Goal: Task Accomplishment & Management: Manage account settings

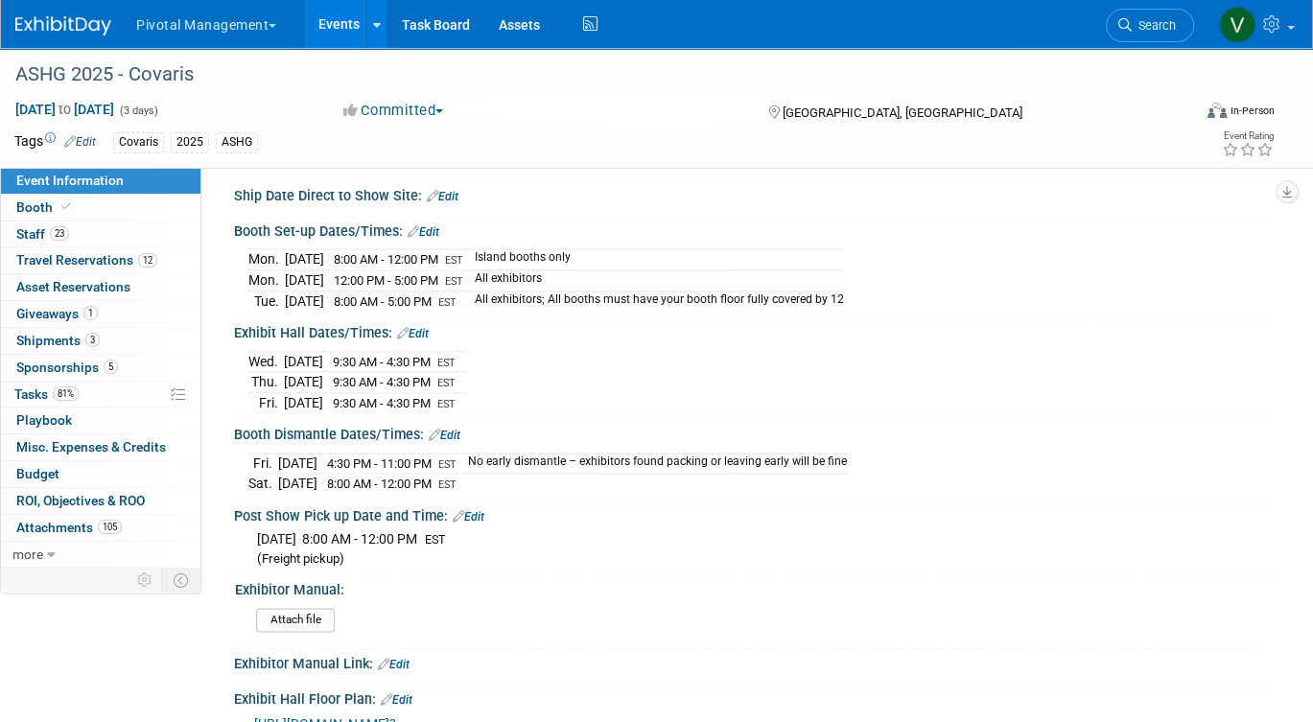
click at [328, 20] on link "Events" at bounding box center [339, 24] width 70 height 48
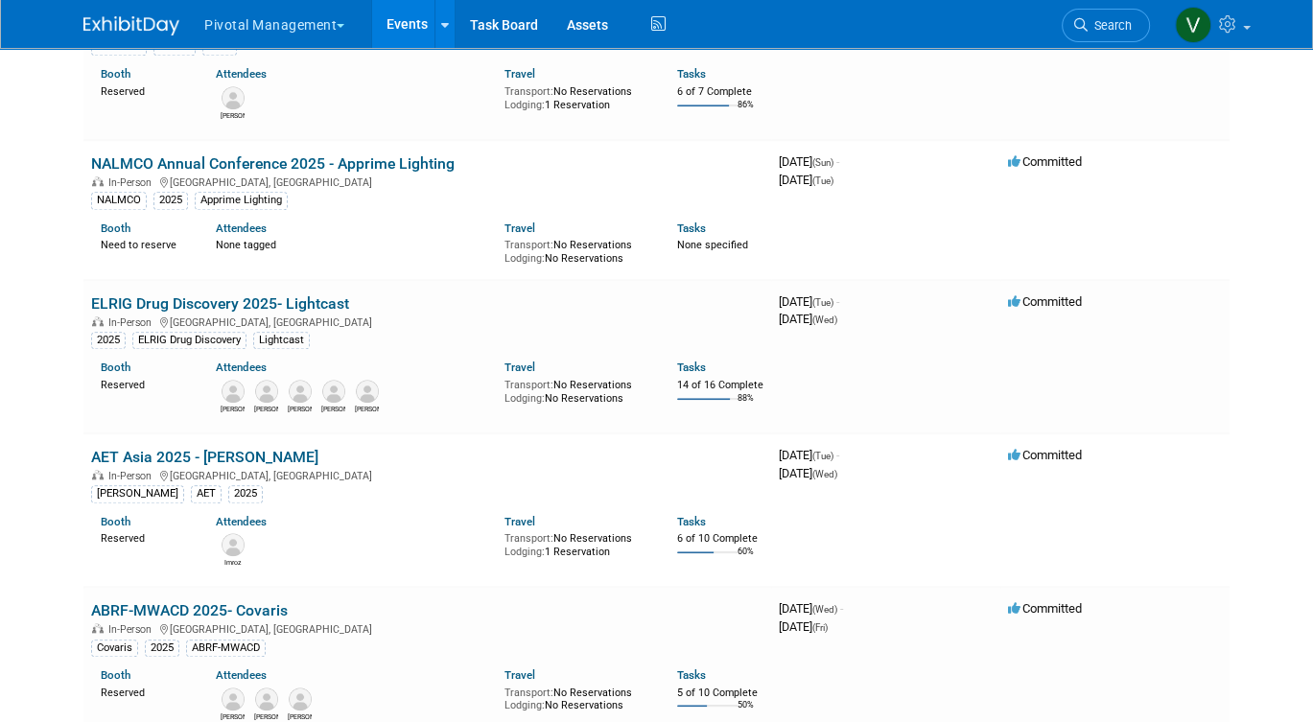
scroll to position [2911, 0]
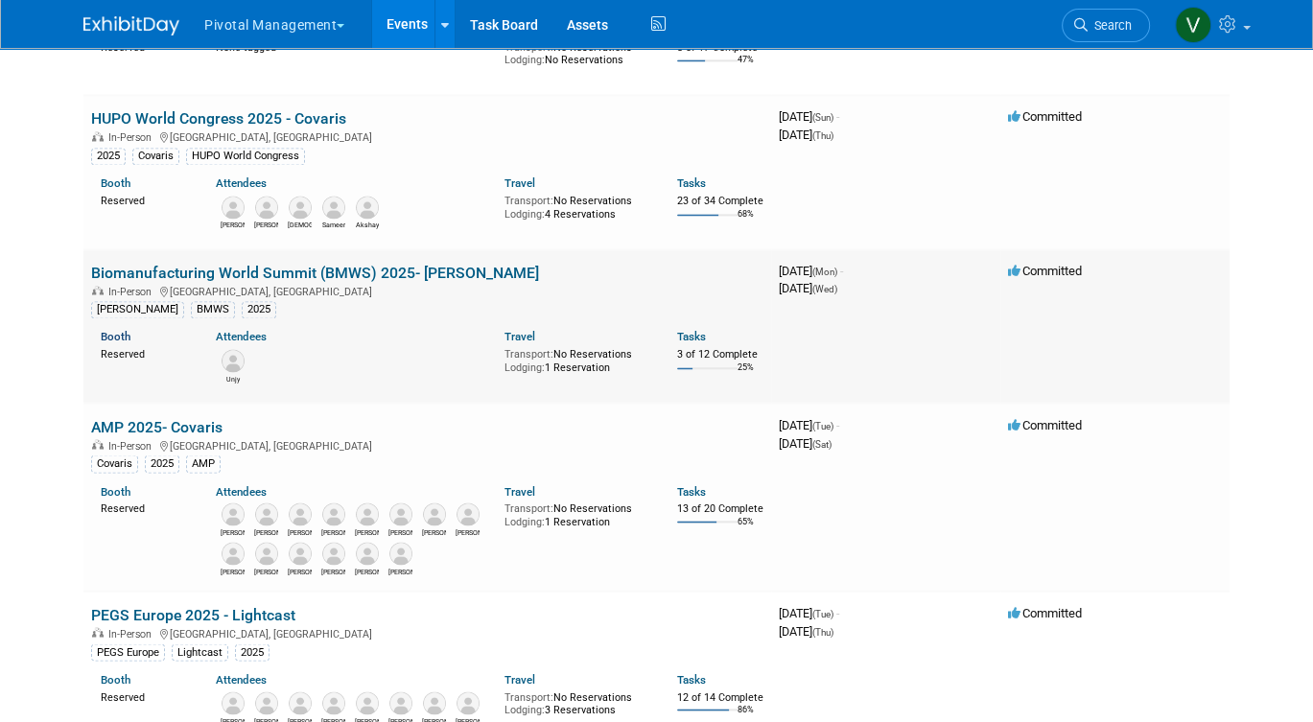
click at [118, 343] on link "Booth" at bounding box center [116, 336] width 30 height 13
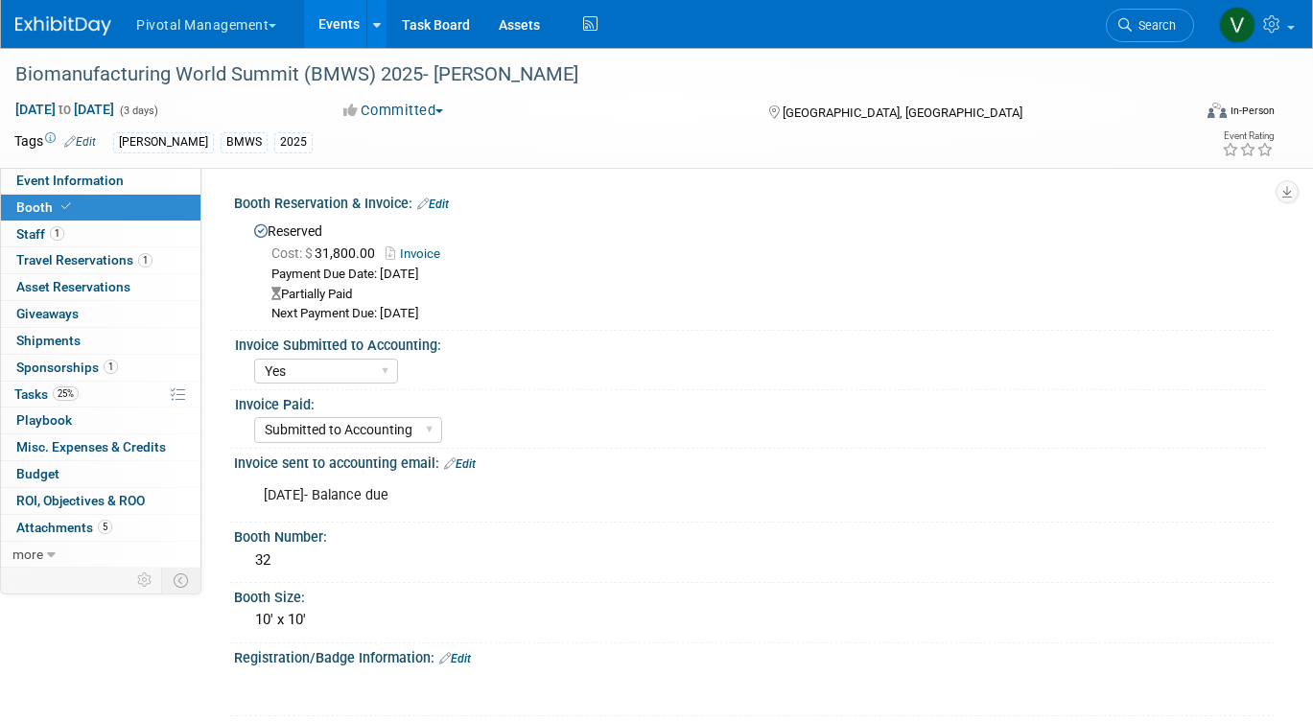
select select "Yes"
select select "Submitted to Accounting"
select select "Yes"
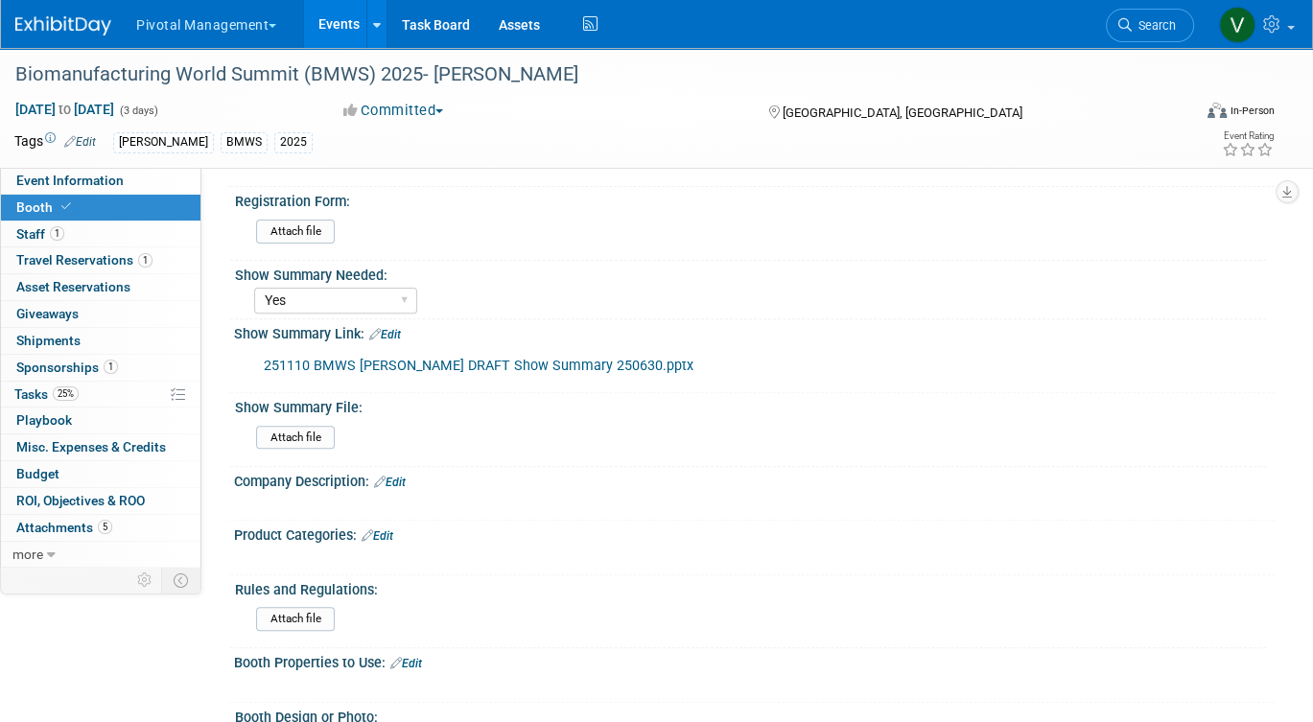
scroll to position [514, 0]
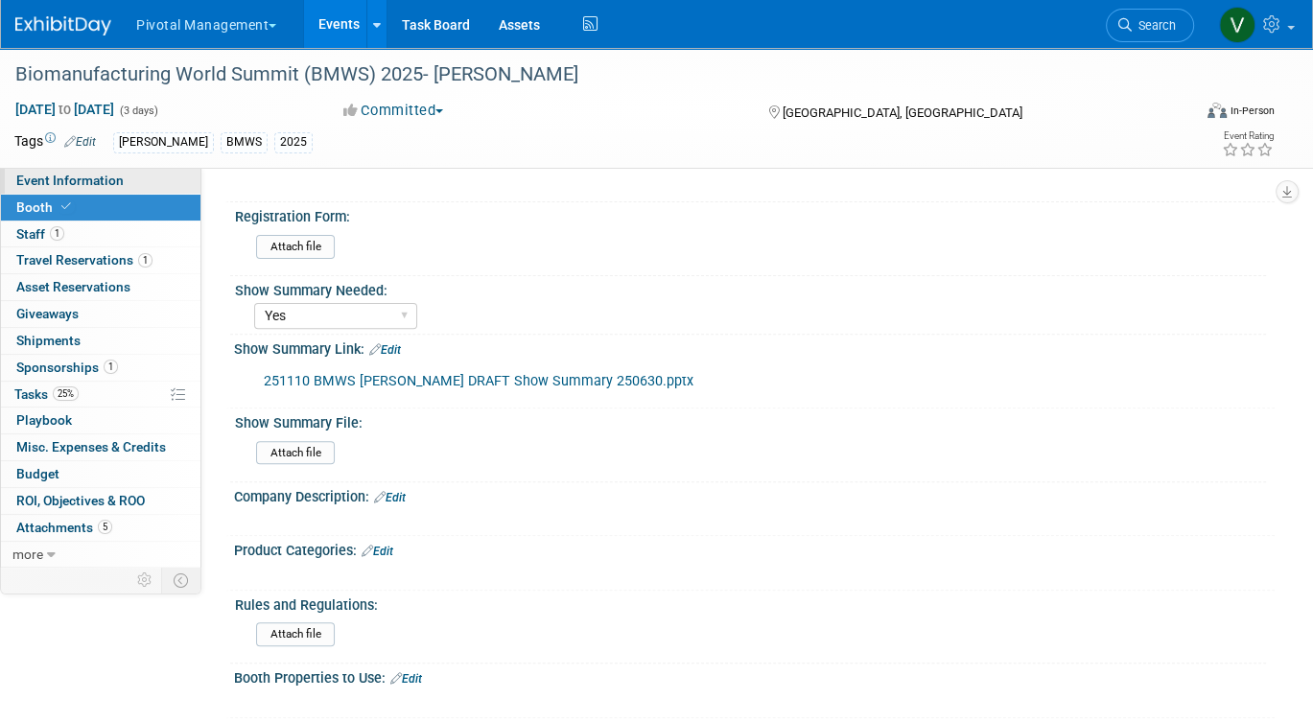
click at [118, 188] on span "Event Information" at bounding box center [69, 180] width 107 height 15
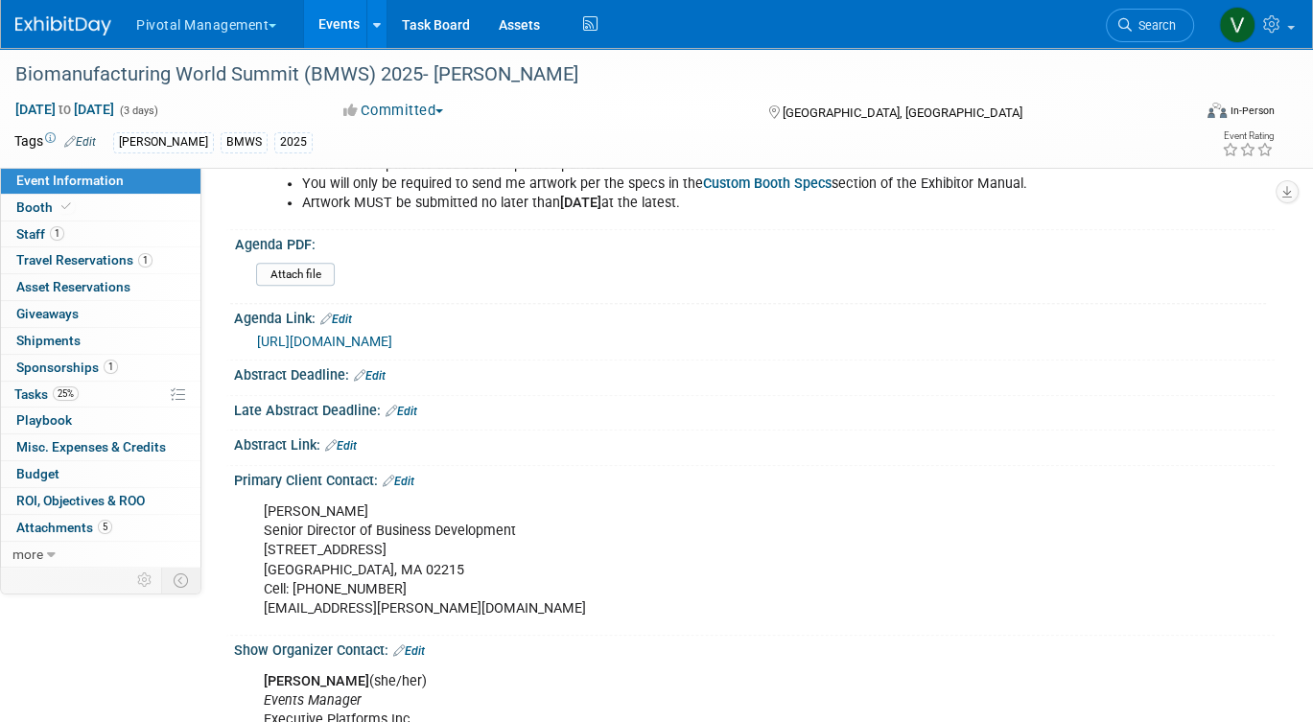
scroll to position [662, 0]
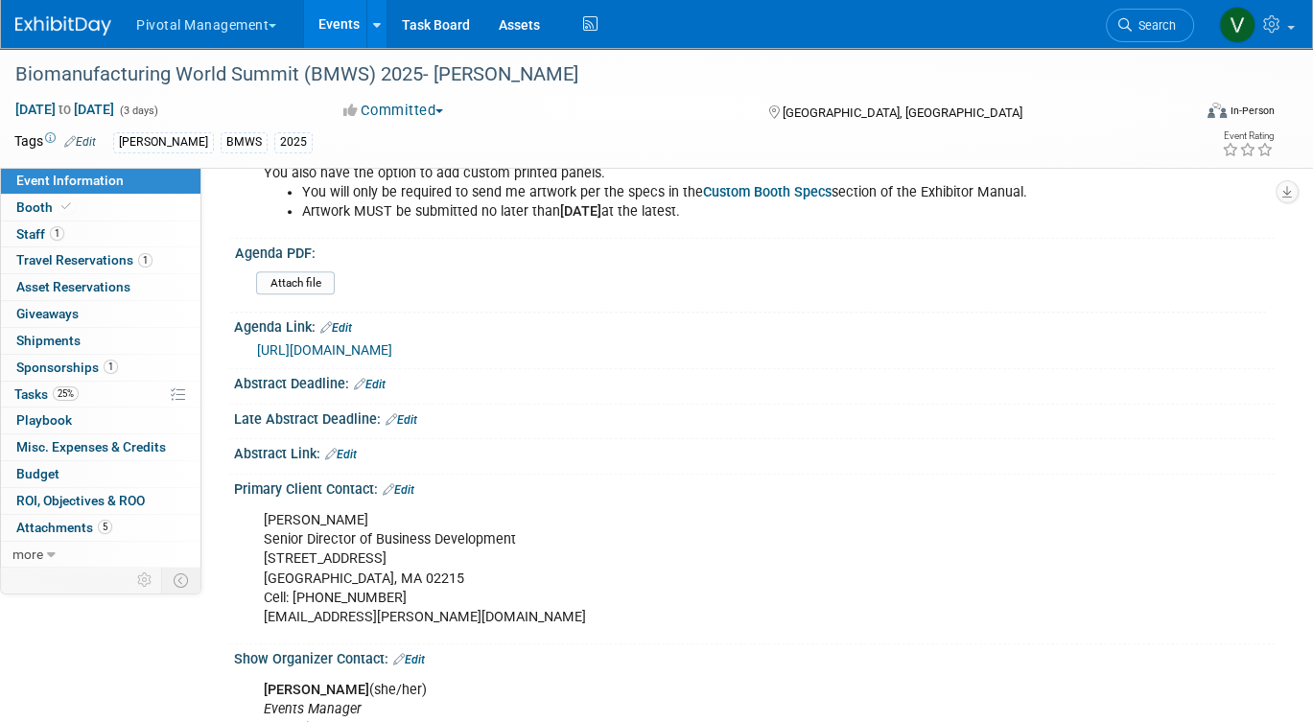
click at [340, 24] on link "Events" at bounding box center [339, 24] width 70 height 48
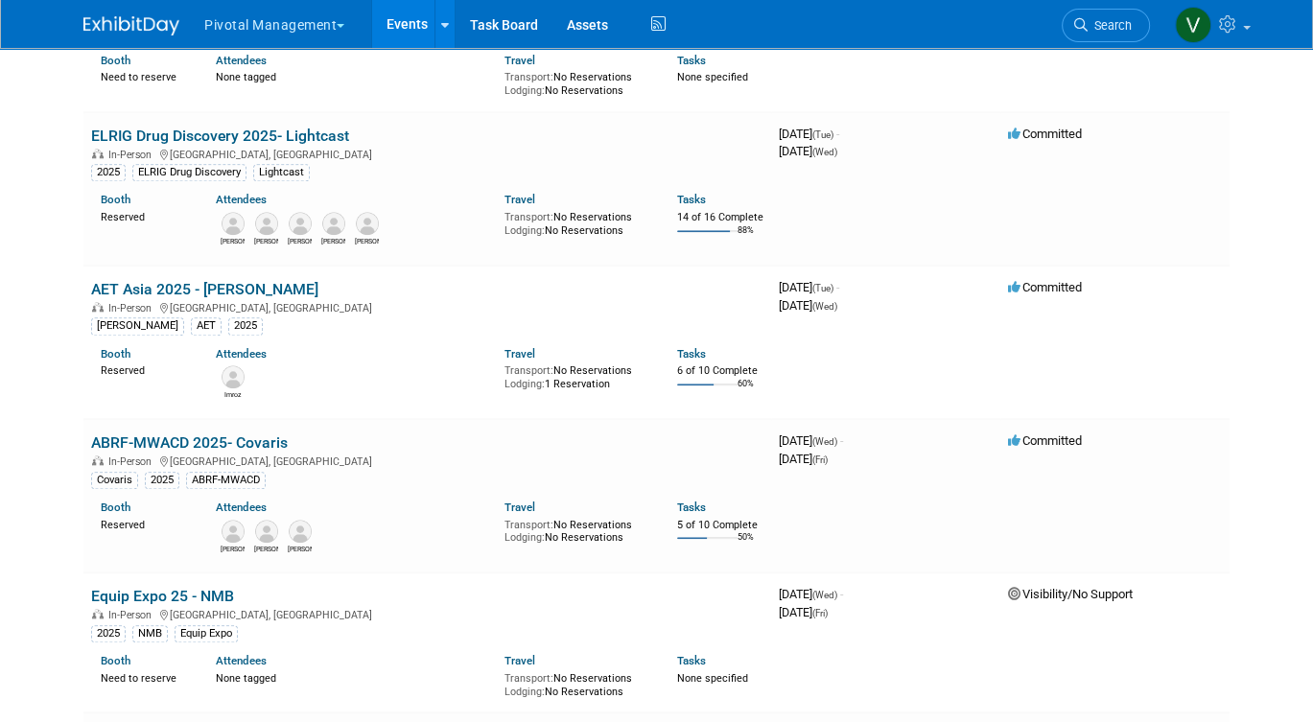
scroll to position [2911, 0]
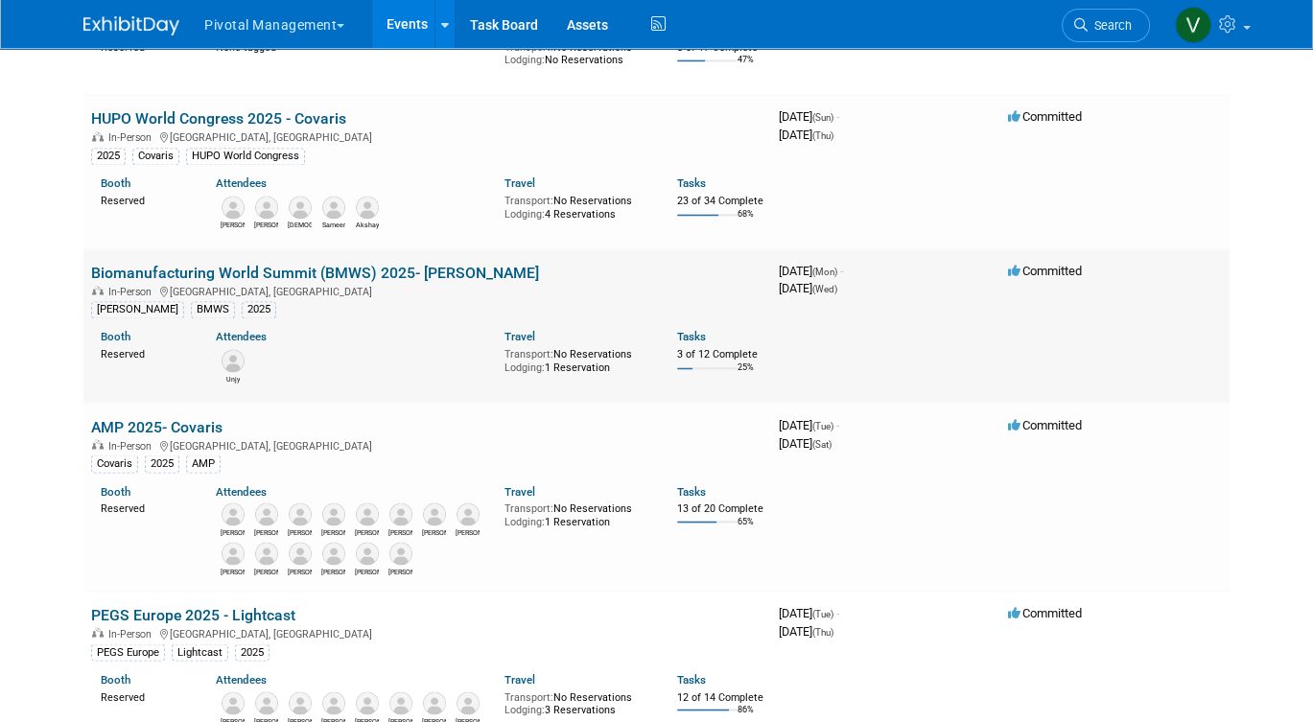
click at [237, 282] on link "Biomanufacturing World Summit (BMWS) 2025- [PERSON_NAME]" at bounding box center [315, 273] width 448 height 18
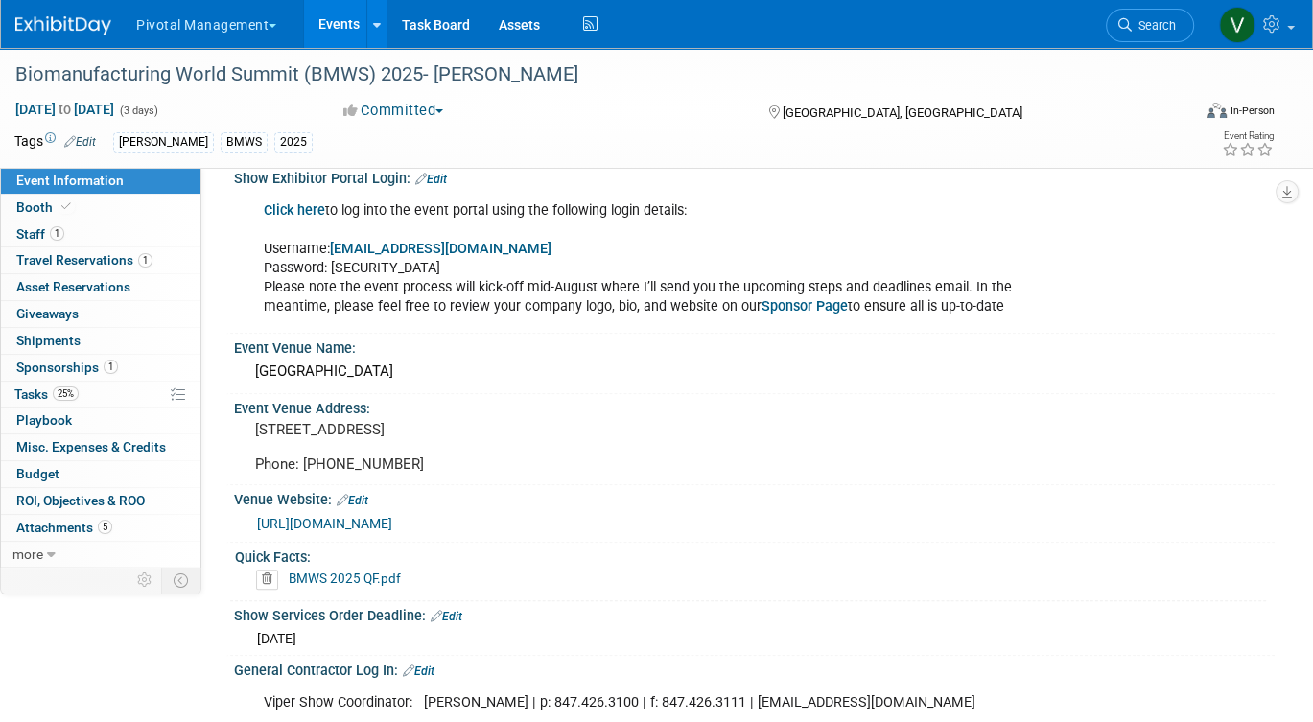
scroll to position [1589, 0]
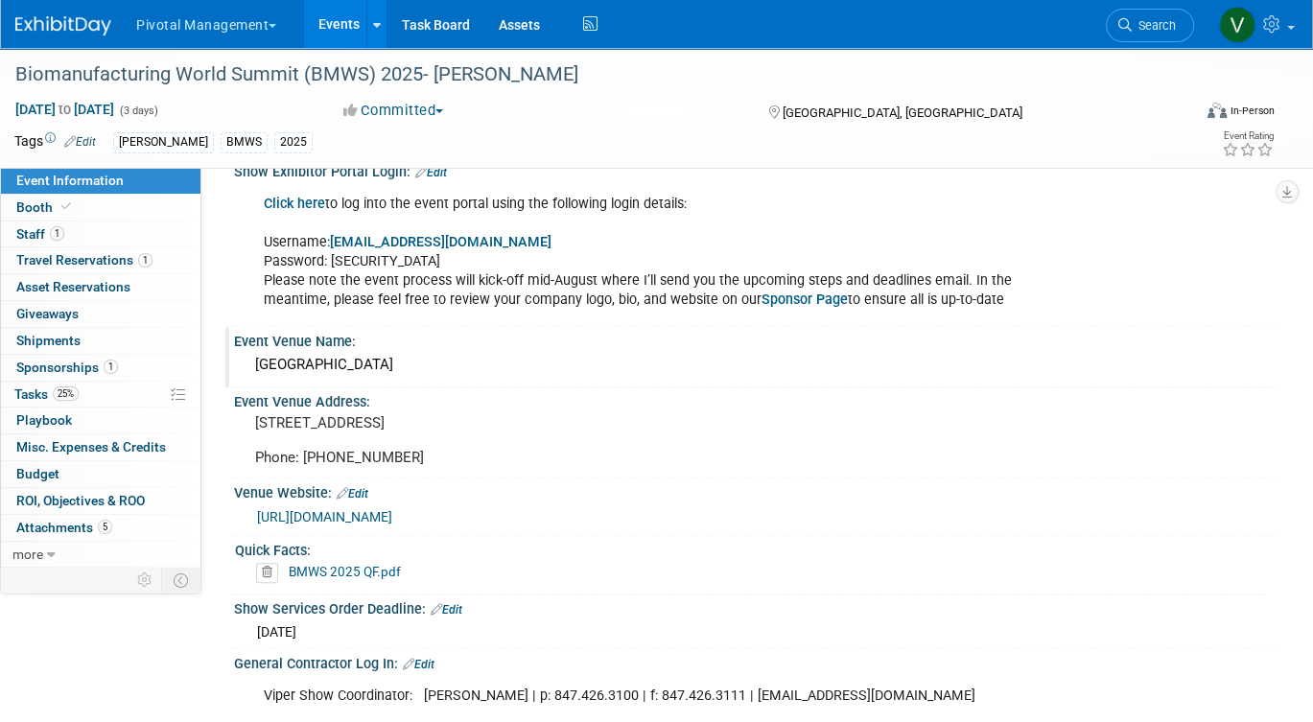
click at [456, 361] on div "[GEOGRAPHIC_DATA]" at bounding box center [754, 365] width 1012 height 30
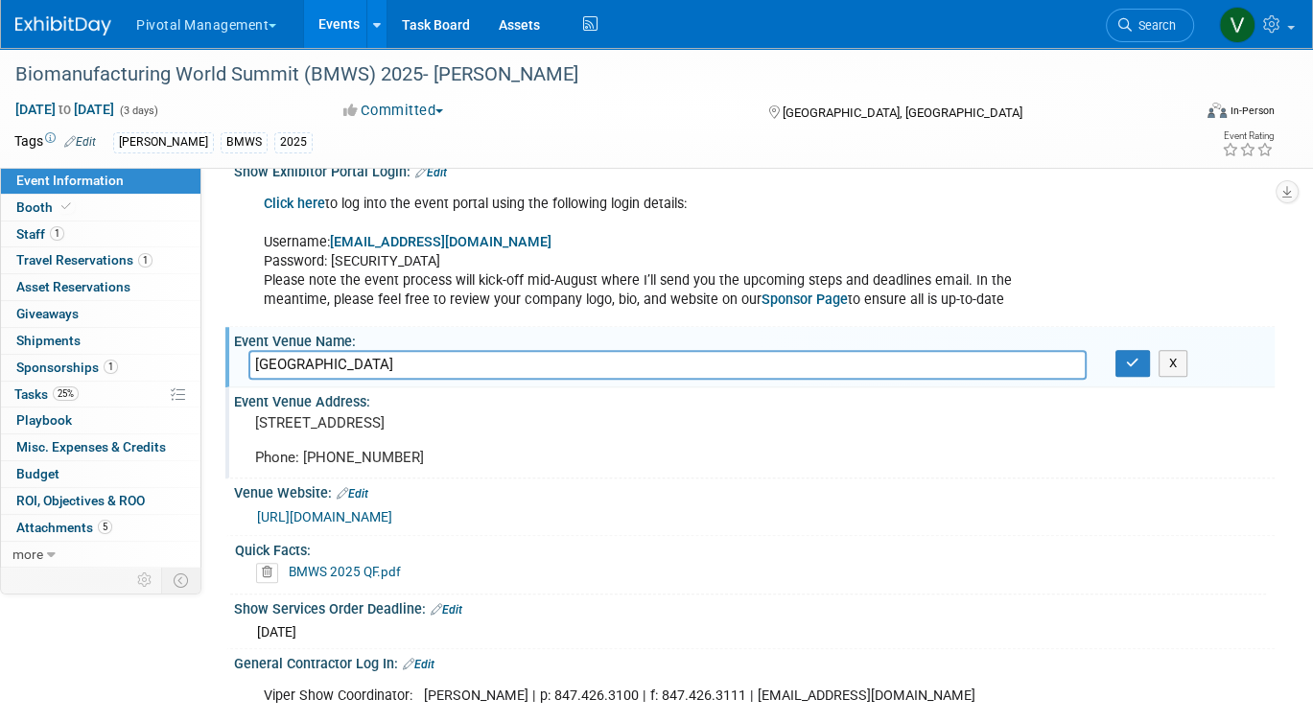
click at [430, 427] on pre "[STREET_ADDRESS] Phone: [PHONE_NUMBER]" at bounding box center [450, 440] width 391 height 52
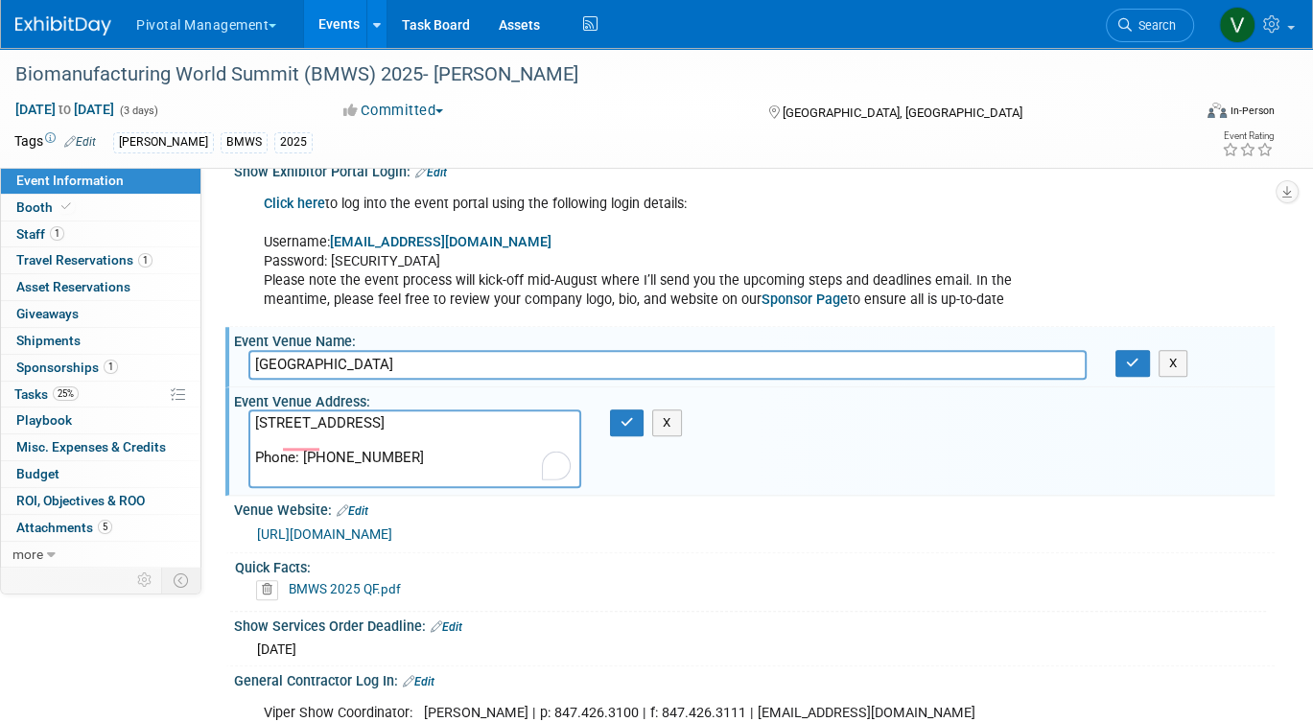
click at [493, 358] on input "[GEOGRAPHIC_DATA]" at bounding box center [667, 365] width 838 height 30
click at [520, 402] on div "Event Venue Address:" at bounding box center [754, 399] width 1040 height 24
click at [843, 466] on div "Event Venue Address: [STREET_ADDRESS] Phone: [PHONE_NUMBER] [STREET_ADDRESS] Ph…" at bounding box center [749, 441] width 1049 height 108
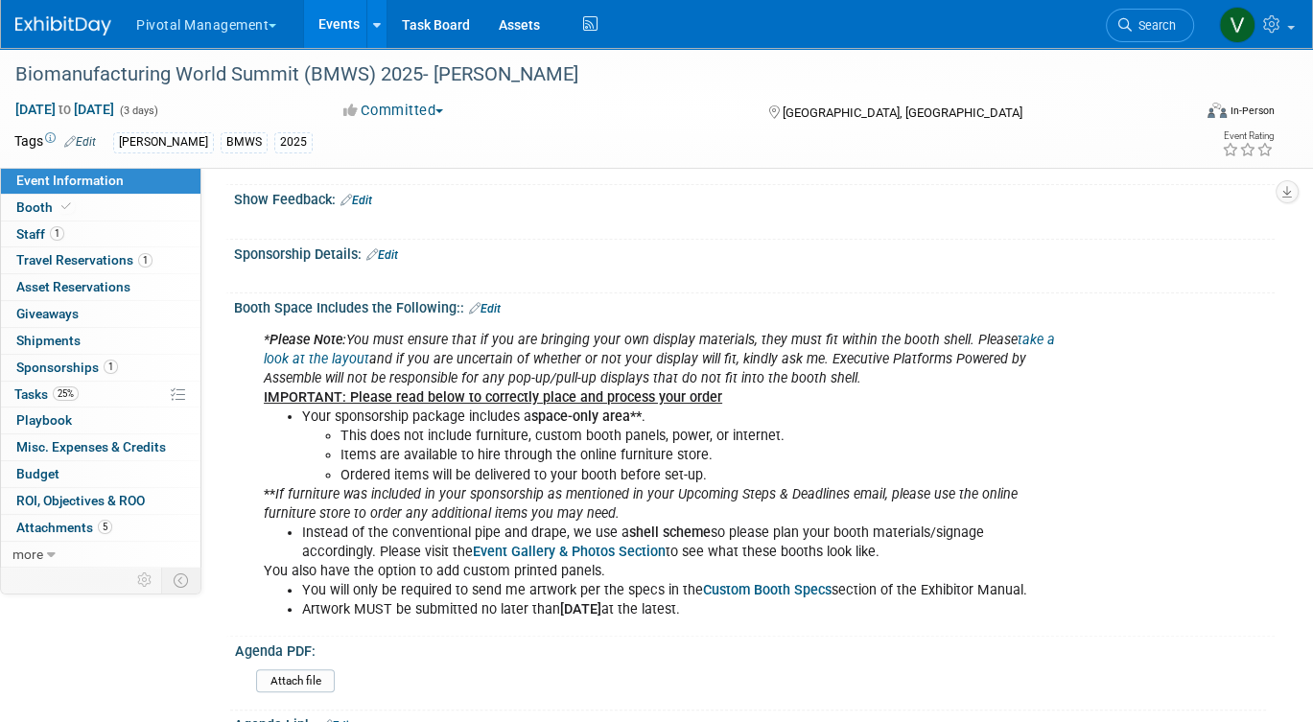
scroll to position [0, 0]
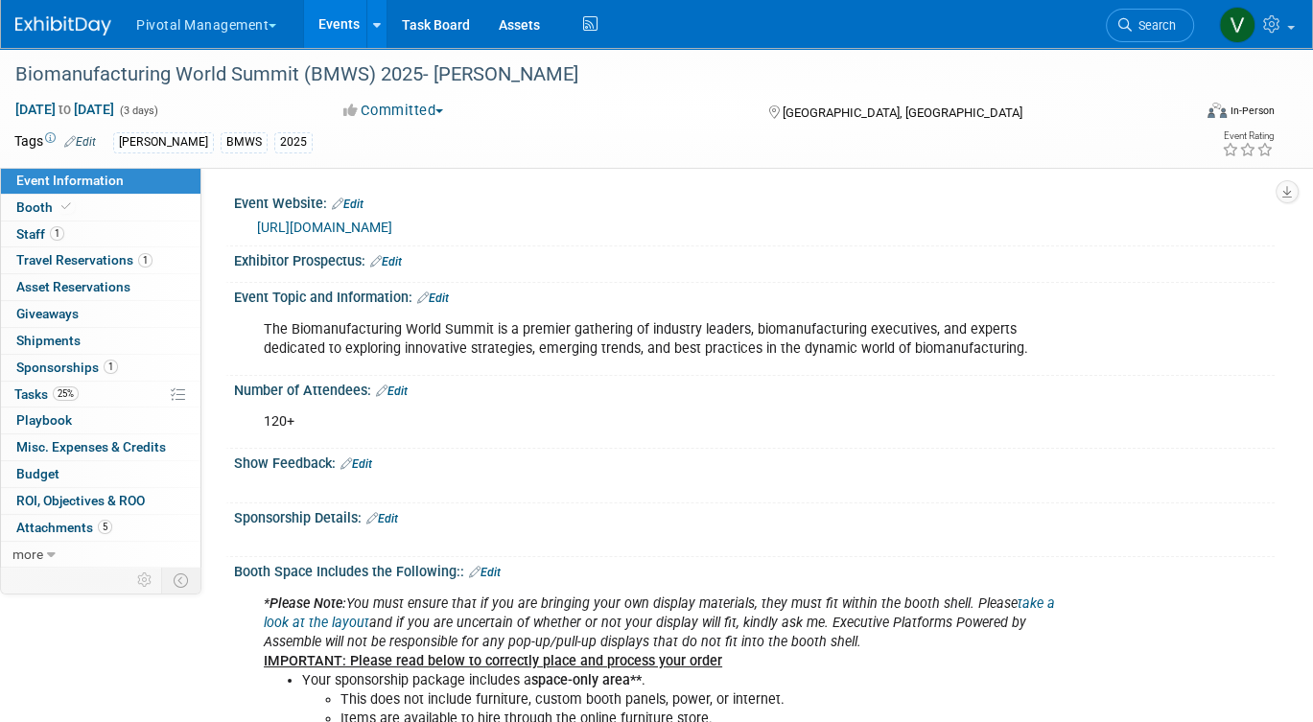
click at [383, 228] on link "[URL][DOMAIN_NAME]" at bounding box center [324, 227] width 135 height 15
